Goal: Book appointment/travel/reservation

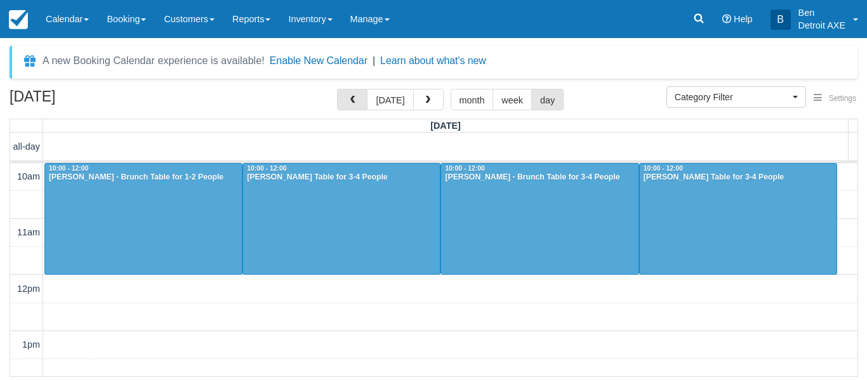
select select
click at [368, 106] on button "button" at bounding box center [352, 100] width 30 height 22
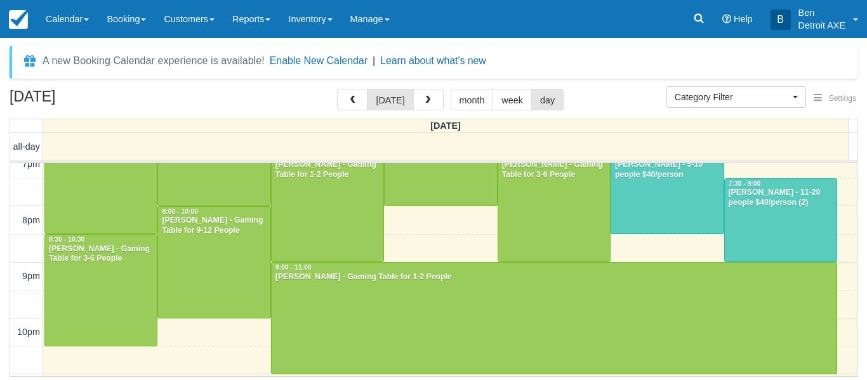
scroll to position [518, 0]
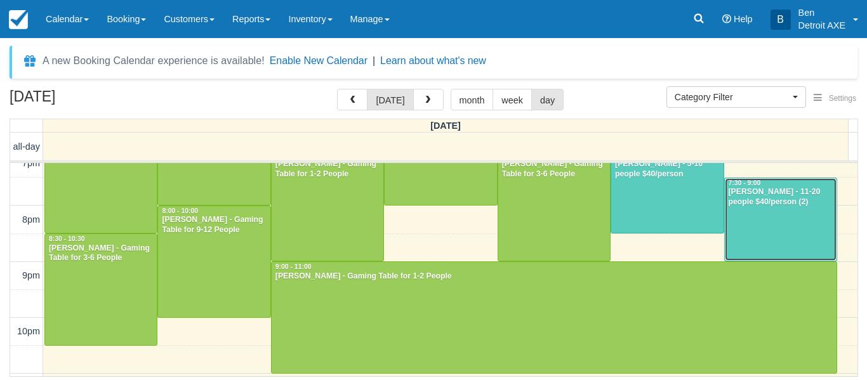
click at [766, 204] on div "CHRISTEN BUTLER - 11-20 people $40/person (2)" at bounding box center [780, 197] width 105 height 20
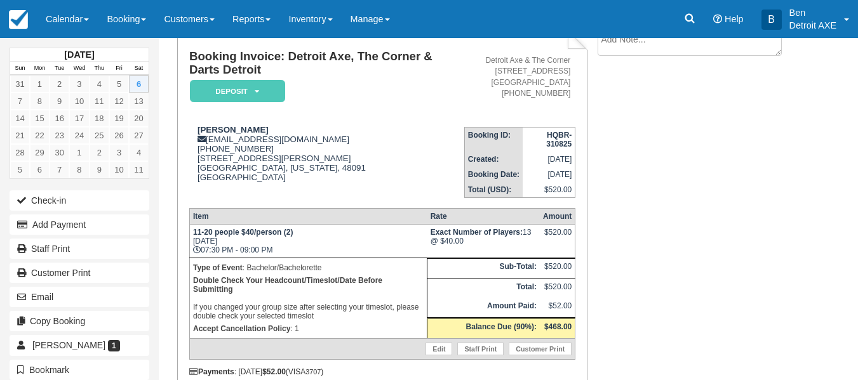
scroll to position [88, 0]
